Goal: Navigation & Orientation: Find specific page/section

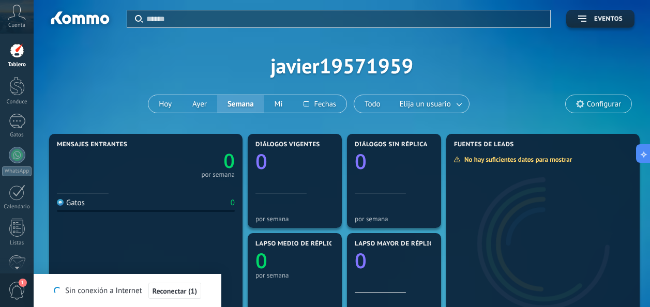
scroll to position [10, 0]
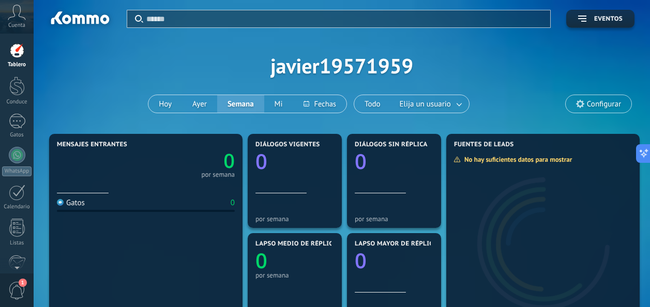
click at [82, 96] on div "Aplicar Eventos javier19571959 Hoy Ayer Semana Mi Todo Elija un usuario Configu…" at bounding box center [341, 65] width 585 height 131
click at [236, 47] on div "Aplicar Eventos javier19571959 Hoy Ayer Semana Mi Todo Elija un usuario Configu…" at bounding box center [341, 65] width 585 height 131
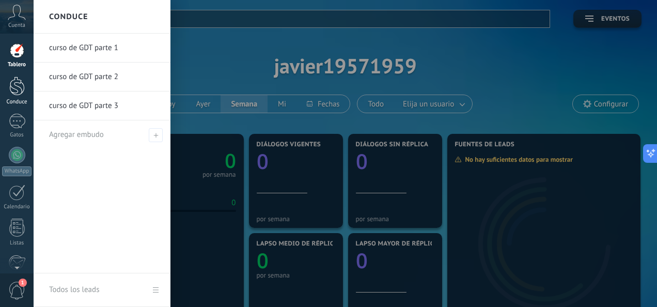
click at [15, 89] on div at bounding box center [17, 85] width 16 height 19
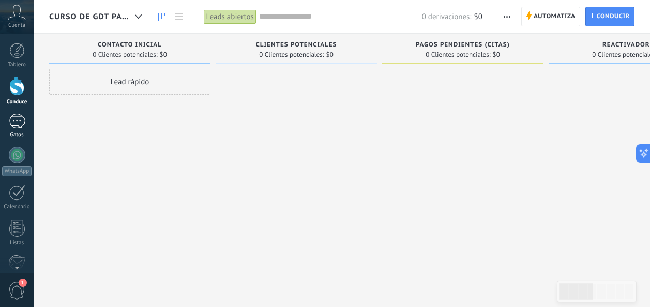
click at [17, 119] on div at bounding box center [17, 121] width 17 height 15
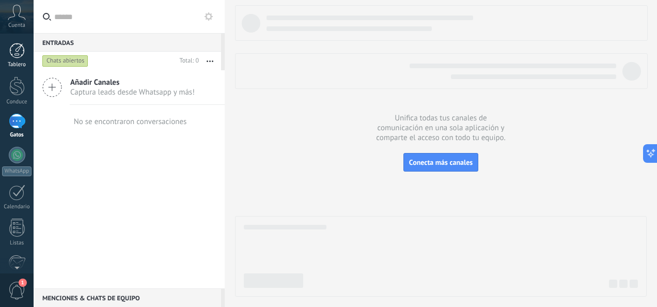
click at [18, 48] on div at bounding box center [17, 51] width 16 height 16
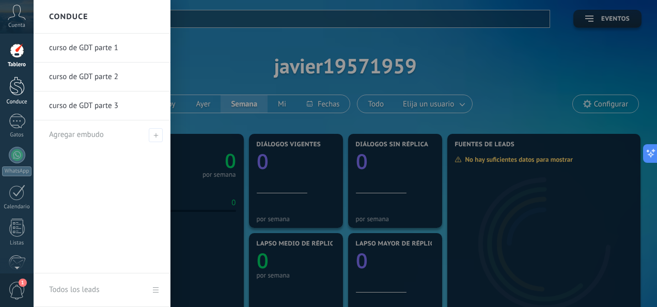
click at [12, 89] on div at bounding box center [17, 85] width 16 height 19
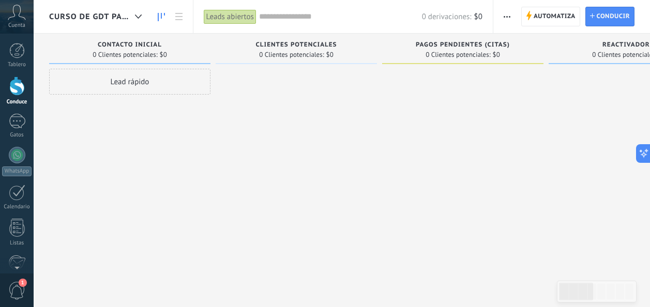
click at [94, 18] on span "curso de GDT parte 1" at bounding box center [90, 17] width 82 height 10
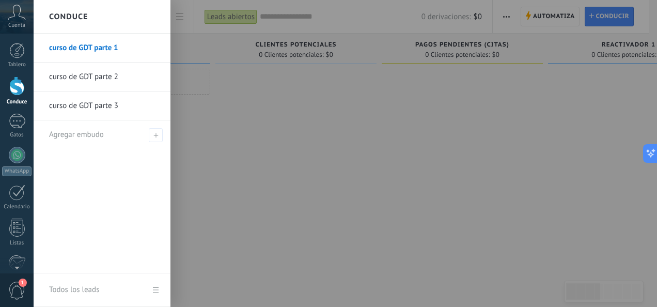
click at [94, 18] on div "Conduce" at bounding box center [102, 17] width 137 height 34
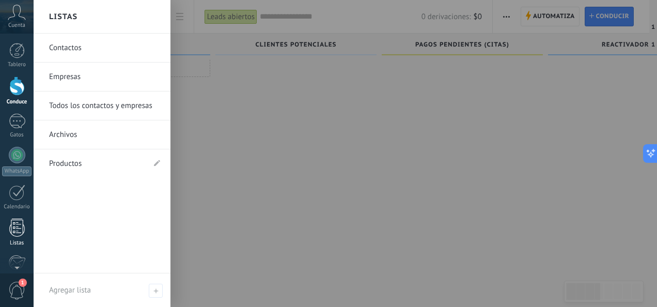
click at [11, 230] on div at bounding box center [17, 228] width 16 height 18
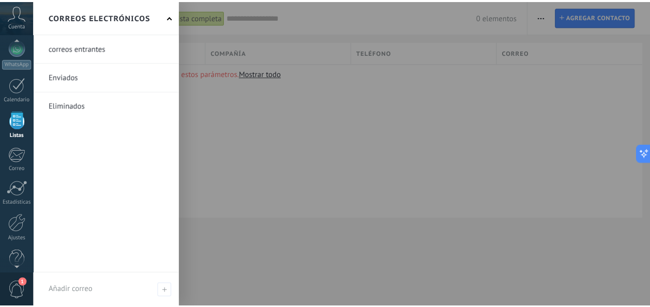
scroll to position [123, 0]
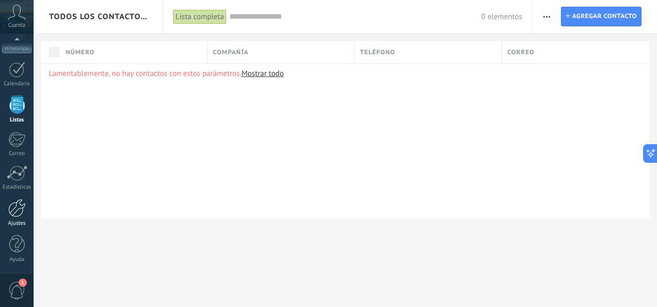
click at [16, 209] on div at bounding box center [17, 208] width 18 height 18
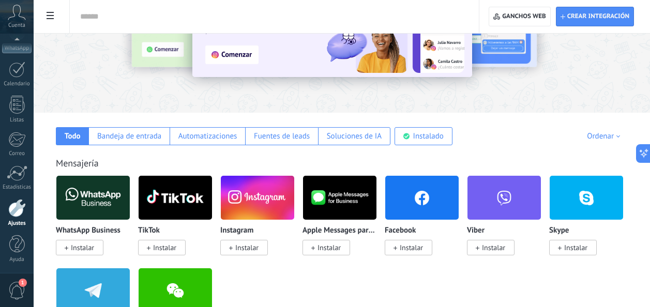
scroll to position [155, 0]
